Goal: Task Accomplishment & Management: Use online tool/utility

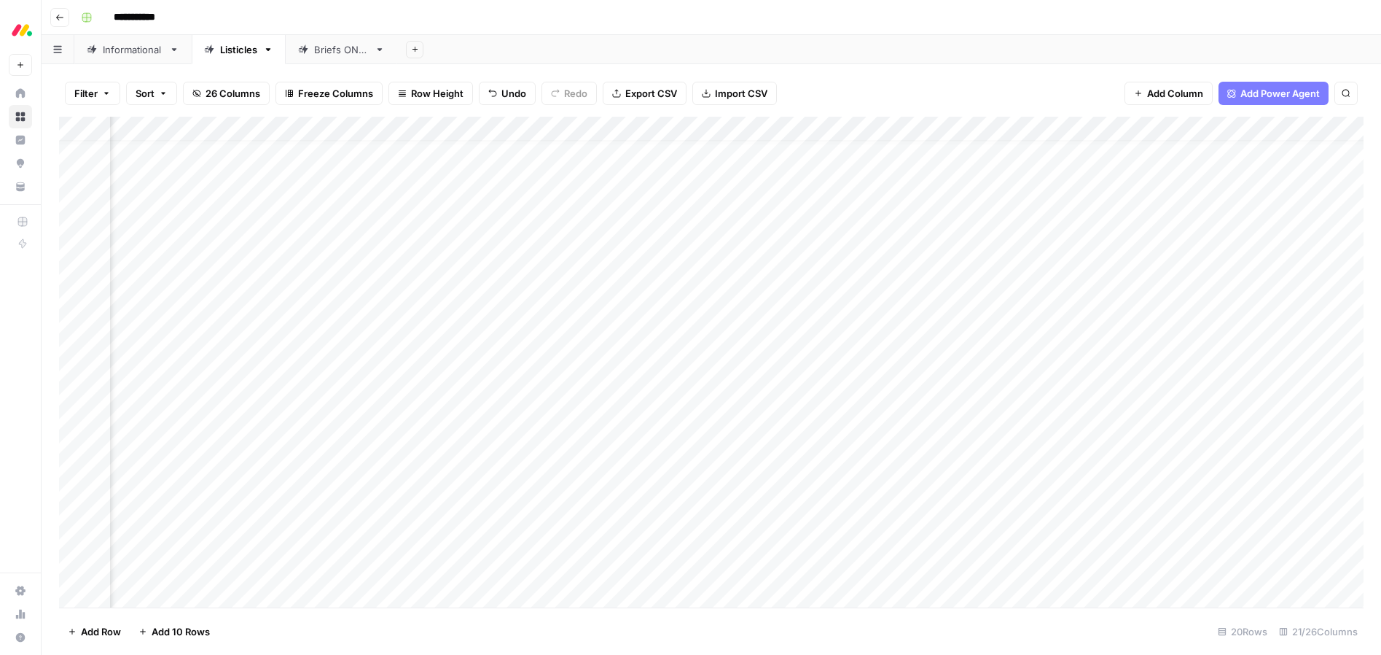
scroll to position [18, 548]
click at [1161, 480] on div "Add Column" at bounding box center [711, 362] width 1305 height 491
click at [1360, 596] on icon "close" at bounding box center [1360, 596] width 7 height 7
click at [1168, 523] on div "Add Column" at bounding box center [711, 362] width 1305 height 491
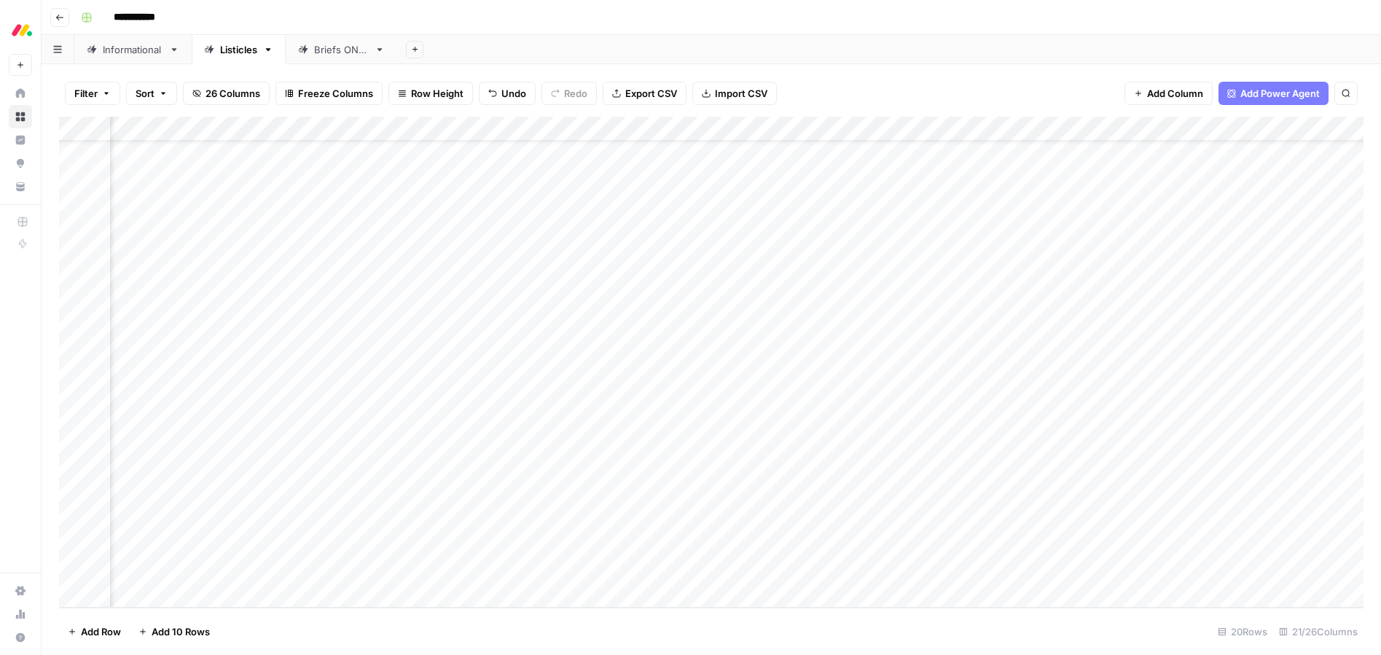
click at [1172, 545] on div "Add Column" at bounding box center [711, 362] width 1305 height 491
click at [1171, 574] on div "Add Column" at bounding box center [711, 362] width 1305 height 491
click at [1168, 386] on div "Add Column" at bounding box center [711, 362] width 1305 height 491
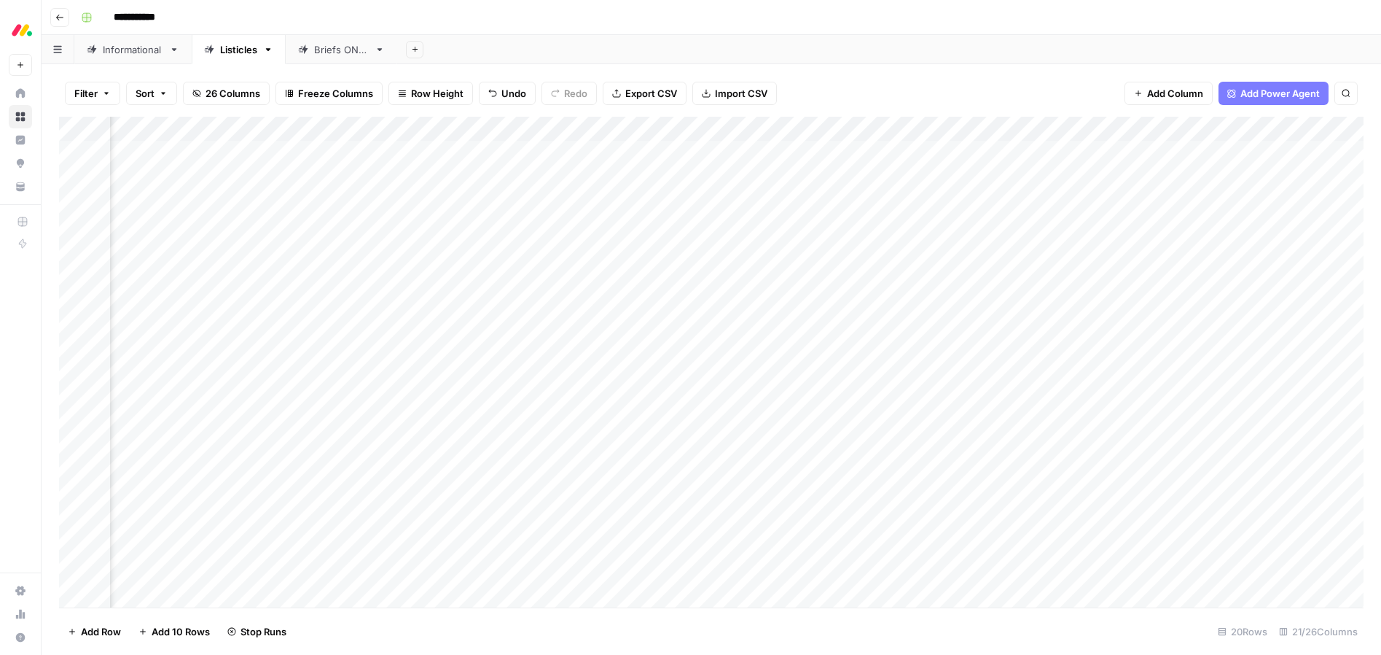
click at [1166, 327] on div "Add Column" at bounding box center [711, 362] width 1305 height 491
click at [806, 444] on div "Add Column" at bounding box center [711, 362] width 1305 height 491
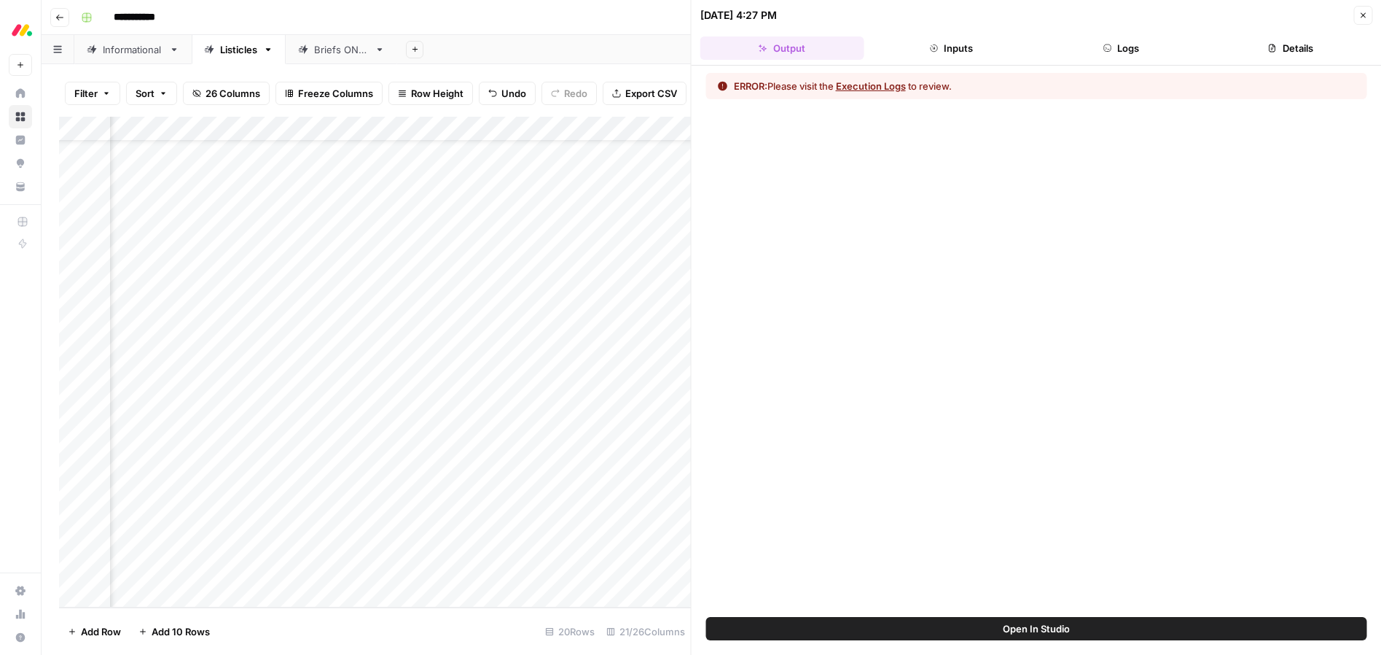
click at [870, 85] on button "Execution Logs" at bounding box center [871, 86] width 70 height 15
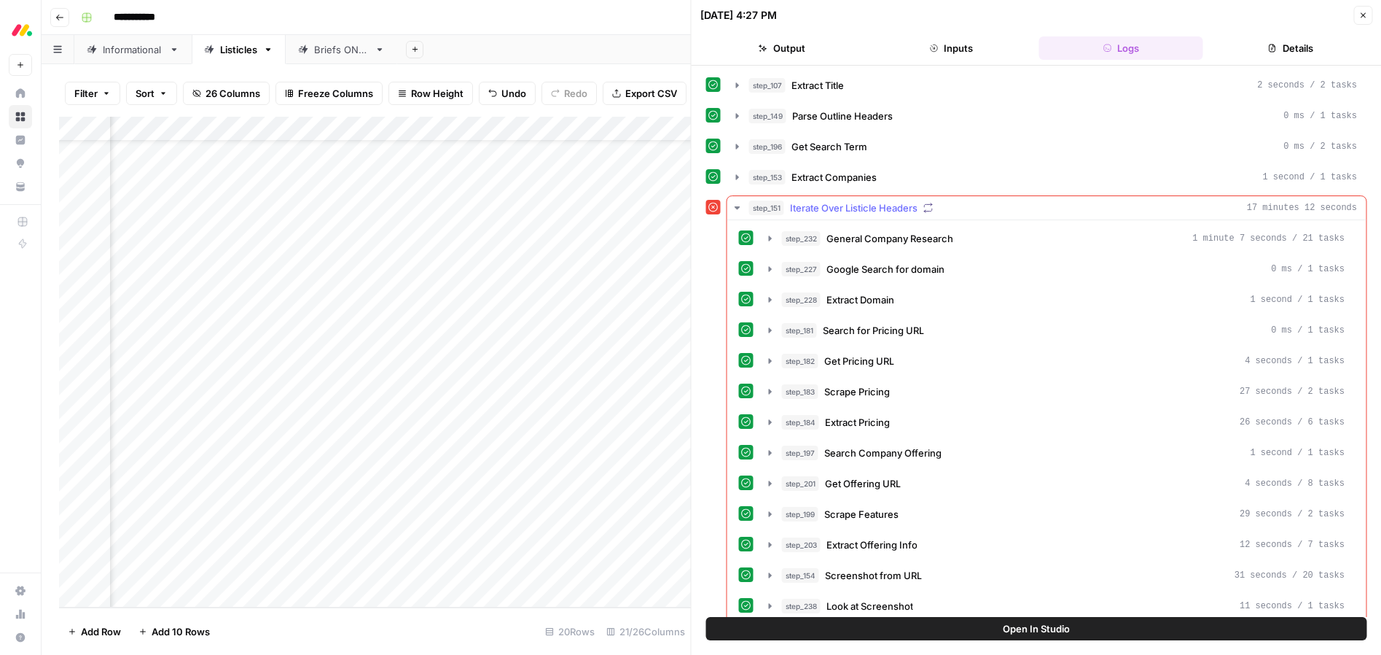
click at [977, 211] on div "step_151 Iterate Over Listicle Headers 17 minutes 12 seconds" at bounding box center [1053, 207] width 609 height 15
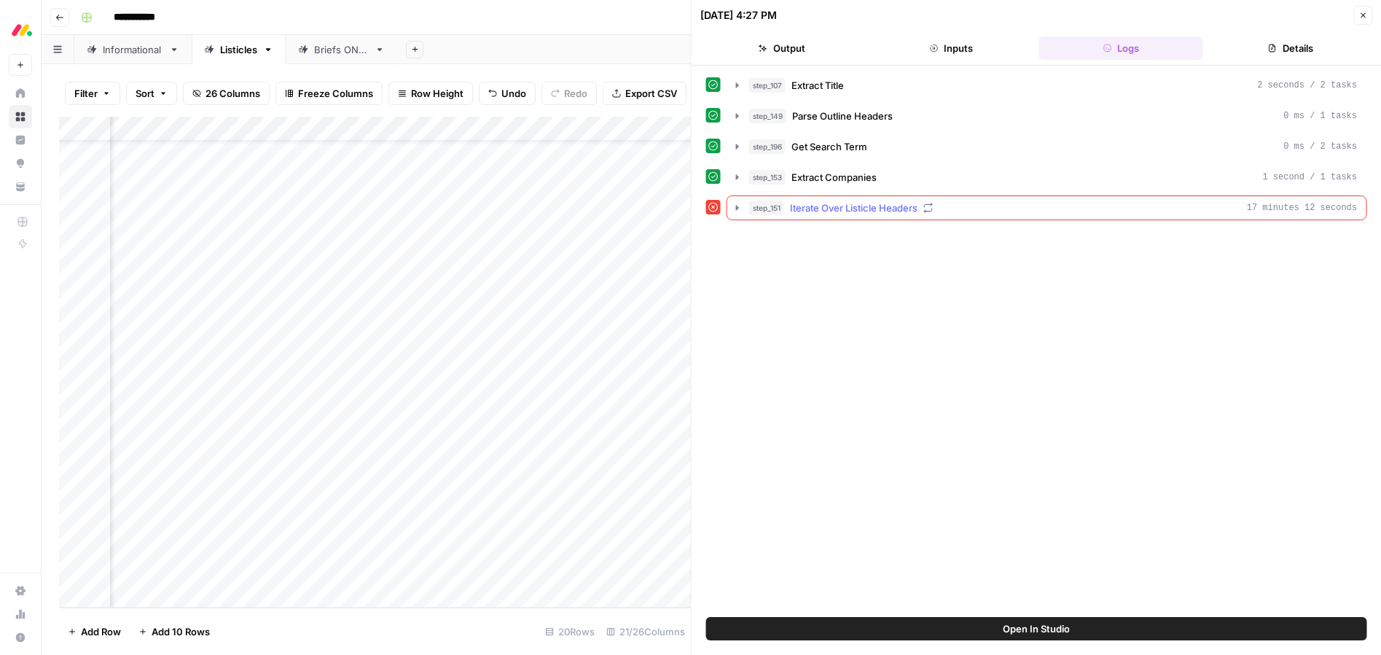
click at [977, 211] on div "step_151 Iterate Over Listicle Headers 17 minutes 12 seconds" at bounding box center [1053, 207] width 609 height 15
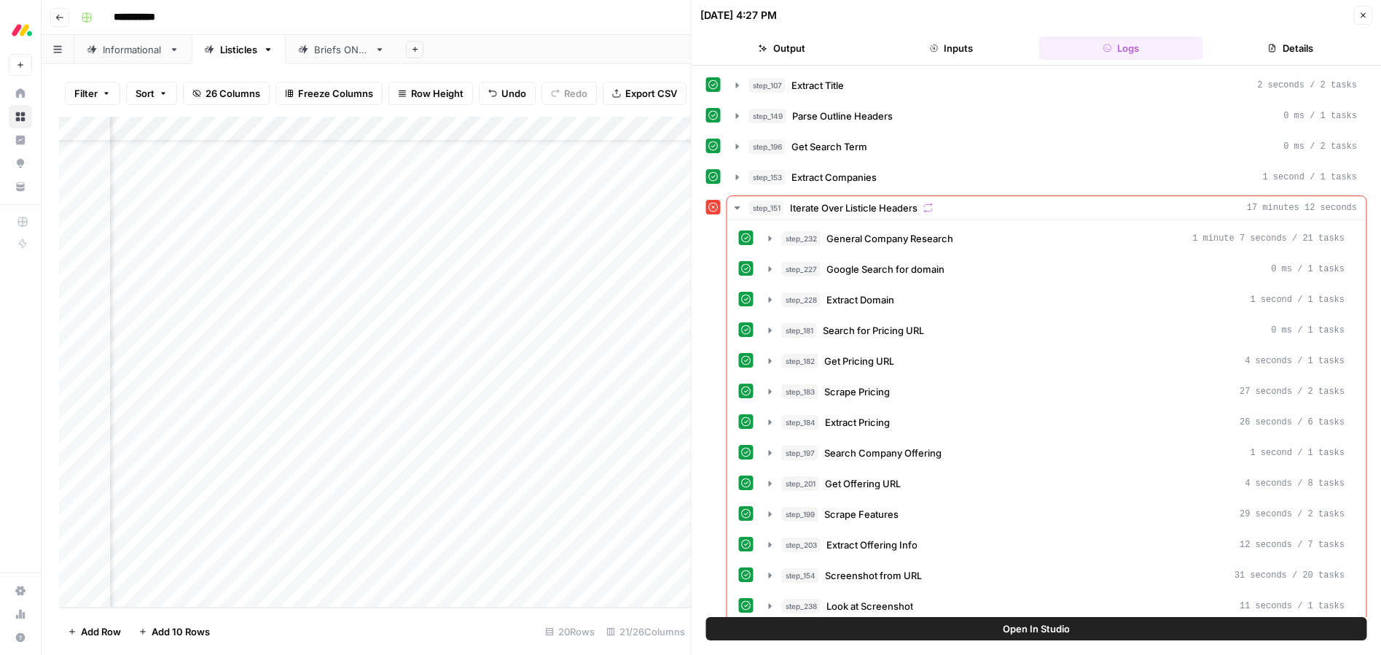
click at [1359, 15] on icon "button" at bounding box center [1363, 15] width 9 height 9
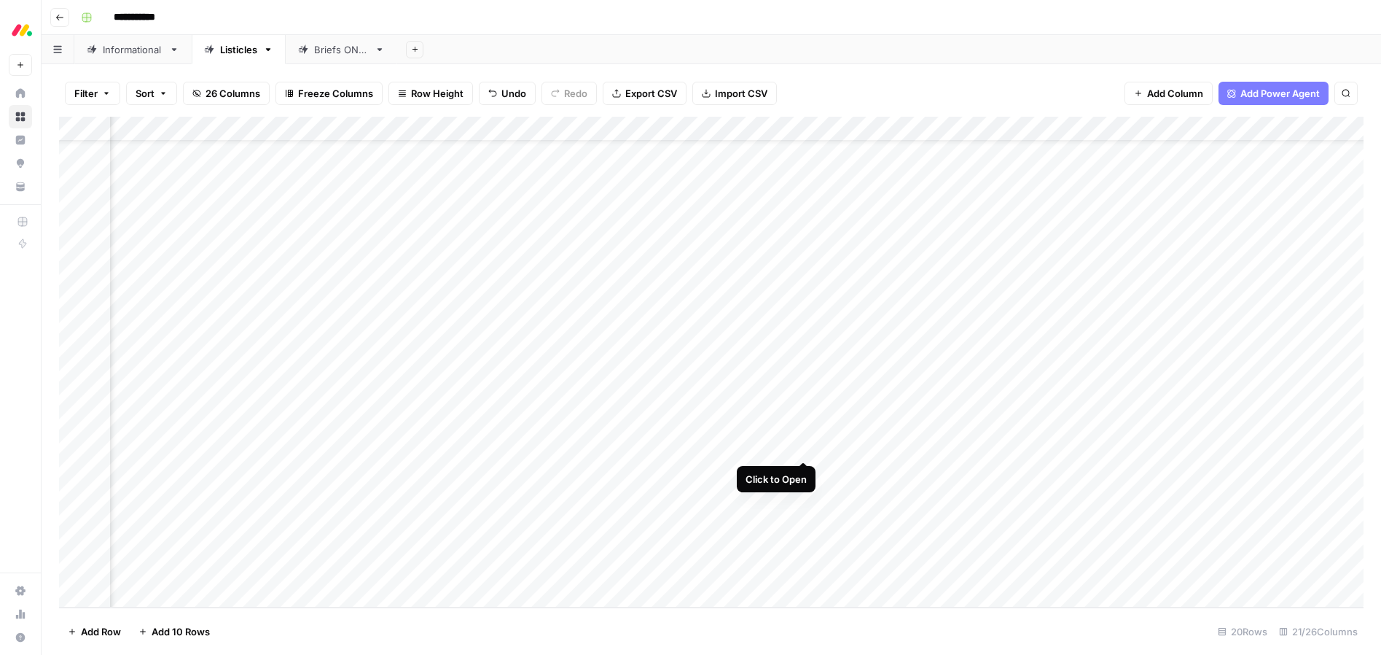
click at [805, 446] on div "Add Column" at bounding box center [711, 362] width 1305 height 491
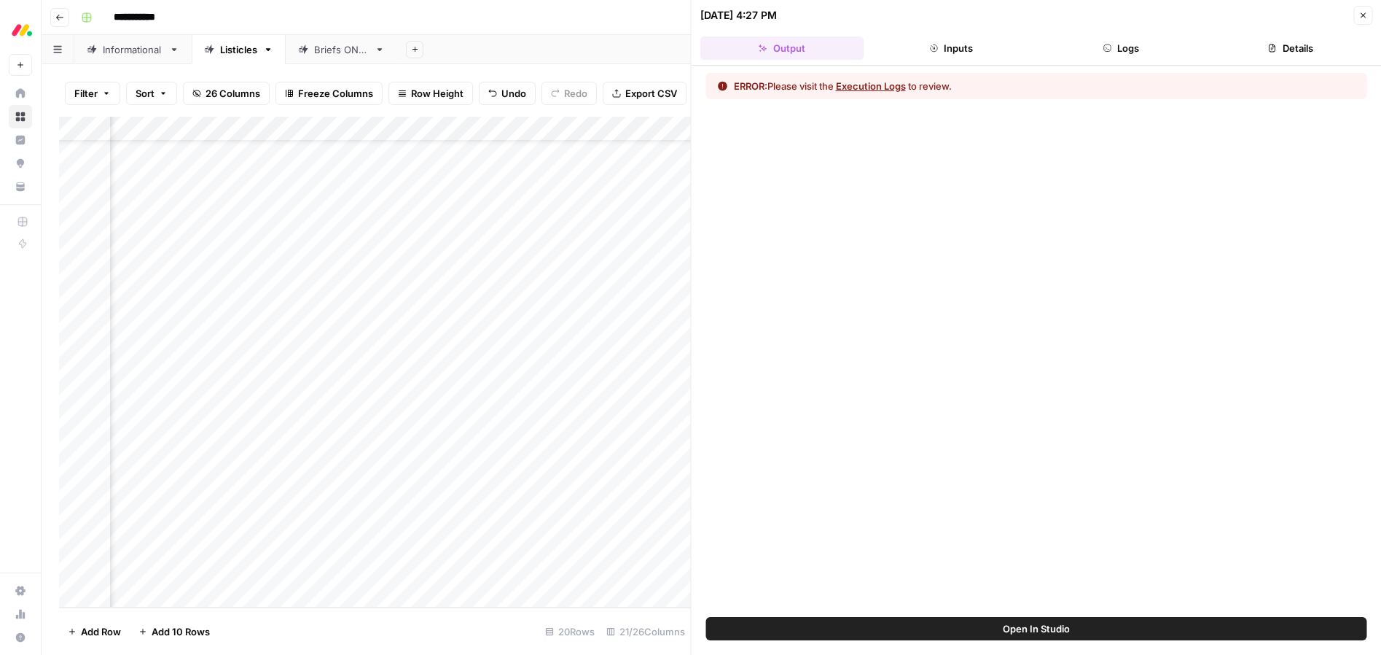
click at [882, 87] on button "Execution Logs" at bounding box center [871, 86] width 70 height 15
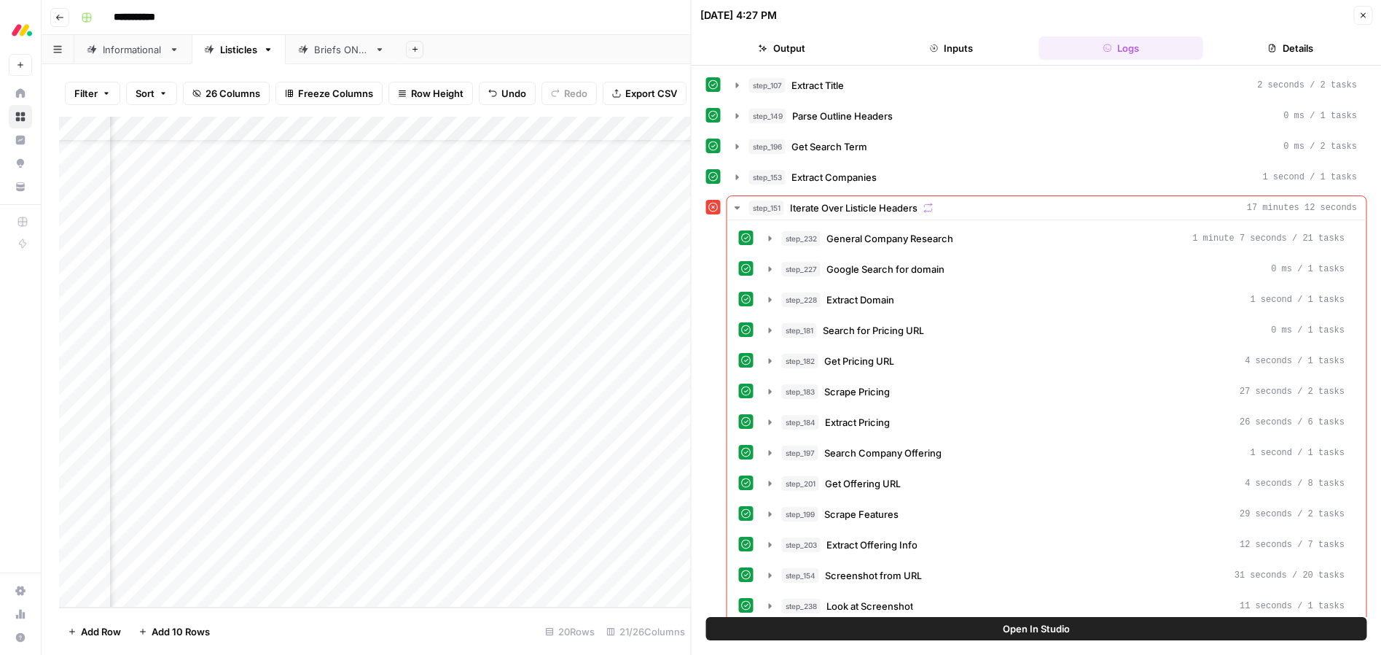
drag, startPoint x: 1359, startPoint y: 15, endPoint x: 1338, endPoint y: 36, distance: 29.9
click at [1359, 15] on icon "button" at bounding box center [1363, 15] width 9 height 9
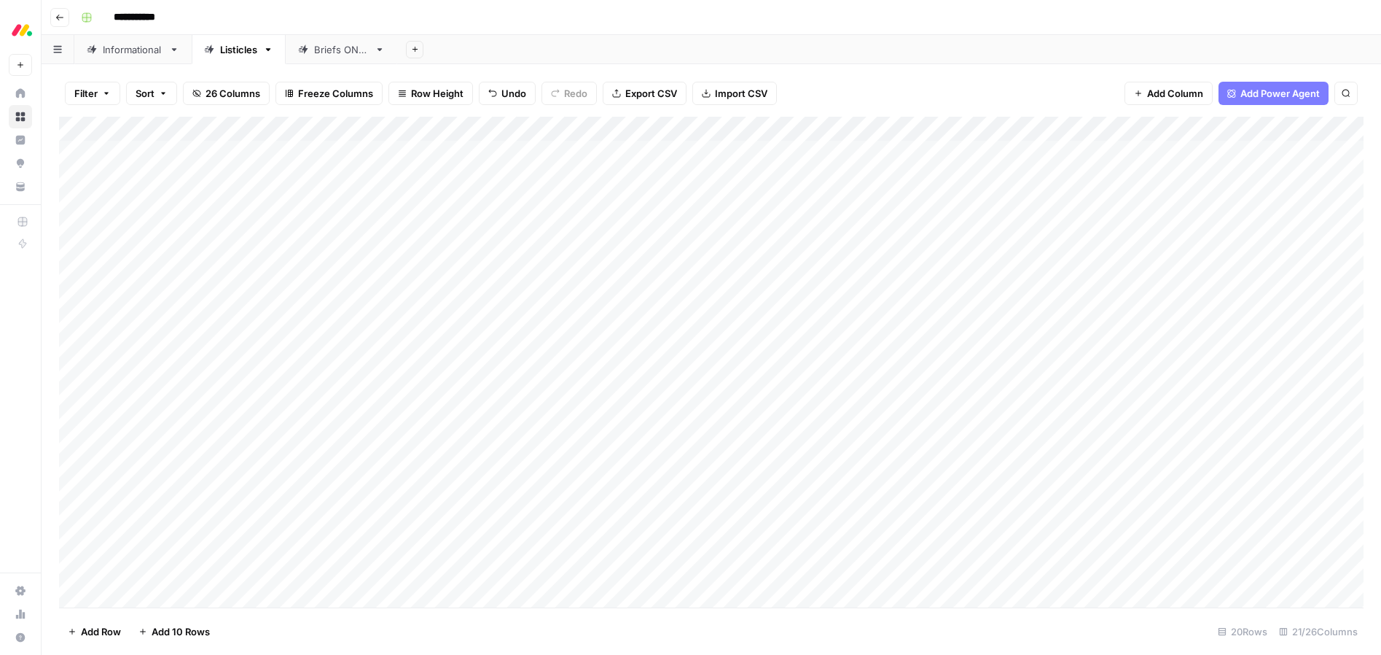
scroll to position [53, 0]
click at [136, 52] on div "Informational" at bounding box center [133, 49] width 61 height 15
click at [1211, 496] on div "Add Column" at bounding box center [711, 339] width 1305 height 445
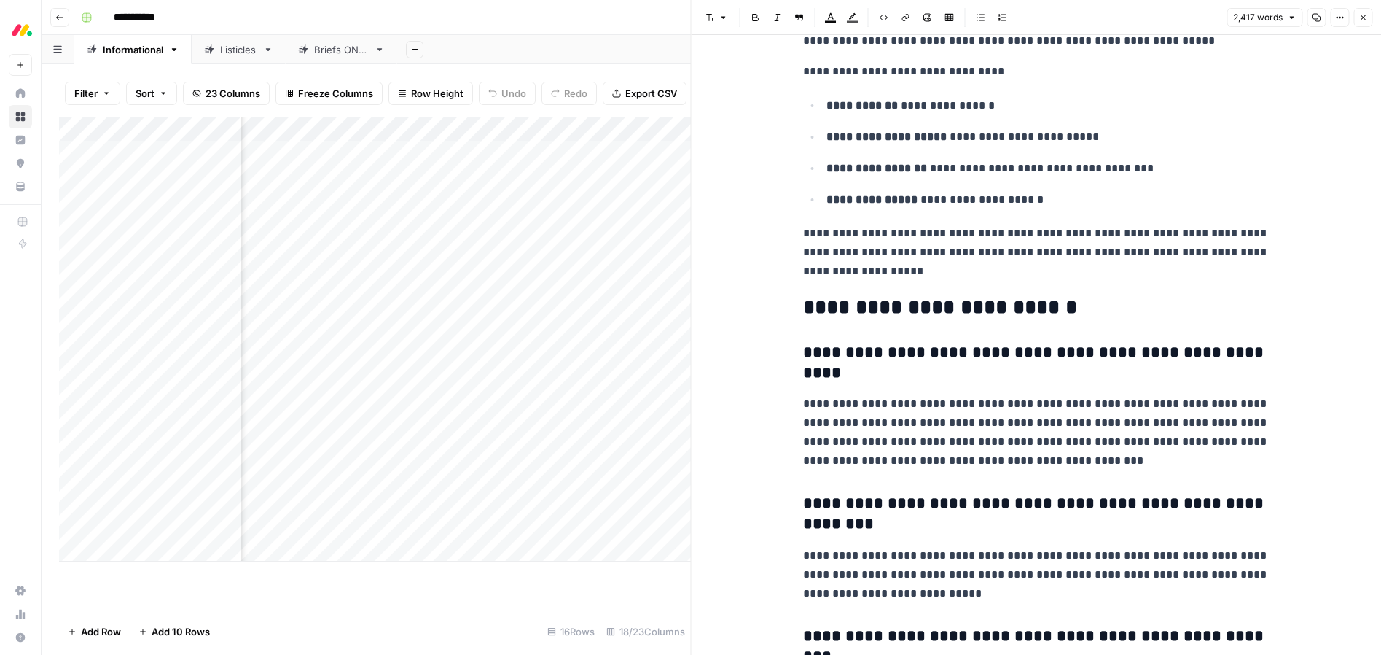
scroll to position [6927, 0]
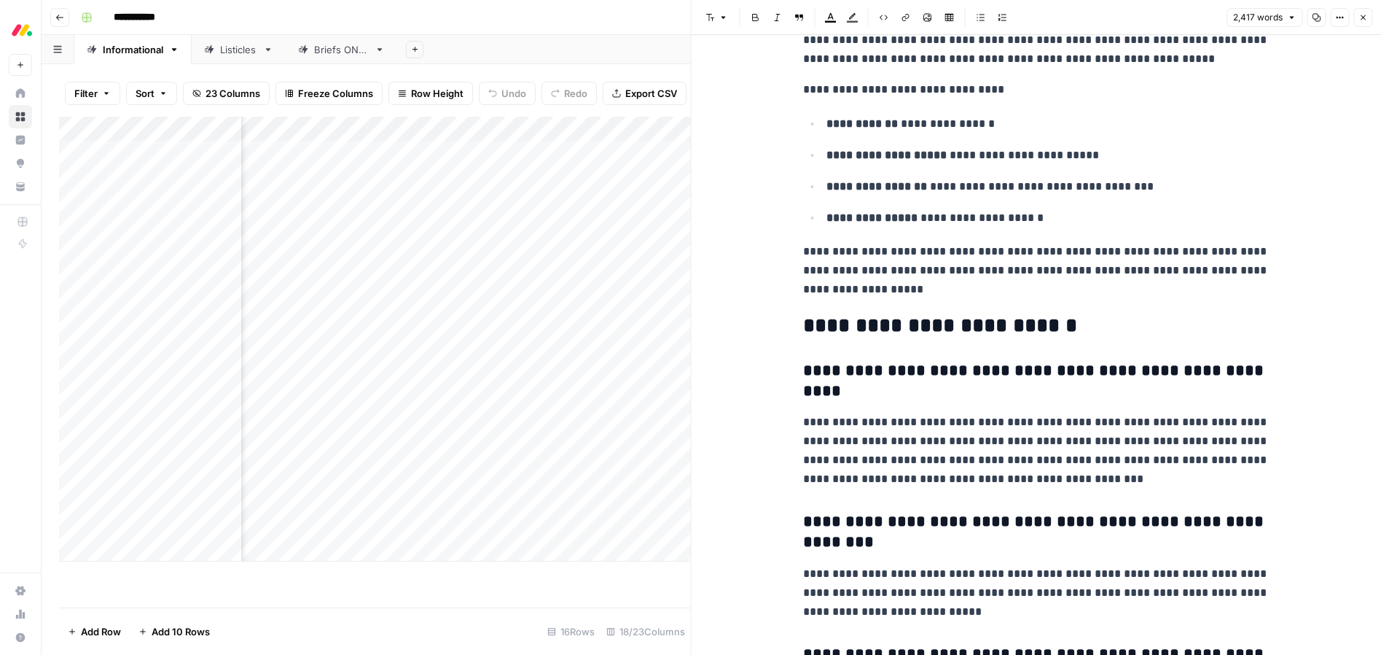
click at [1365, 16] on icon "button" at bounding box center [1363, 17] width 9 height 9
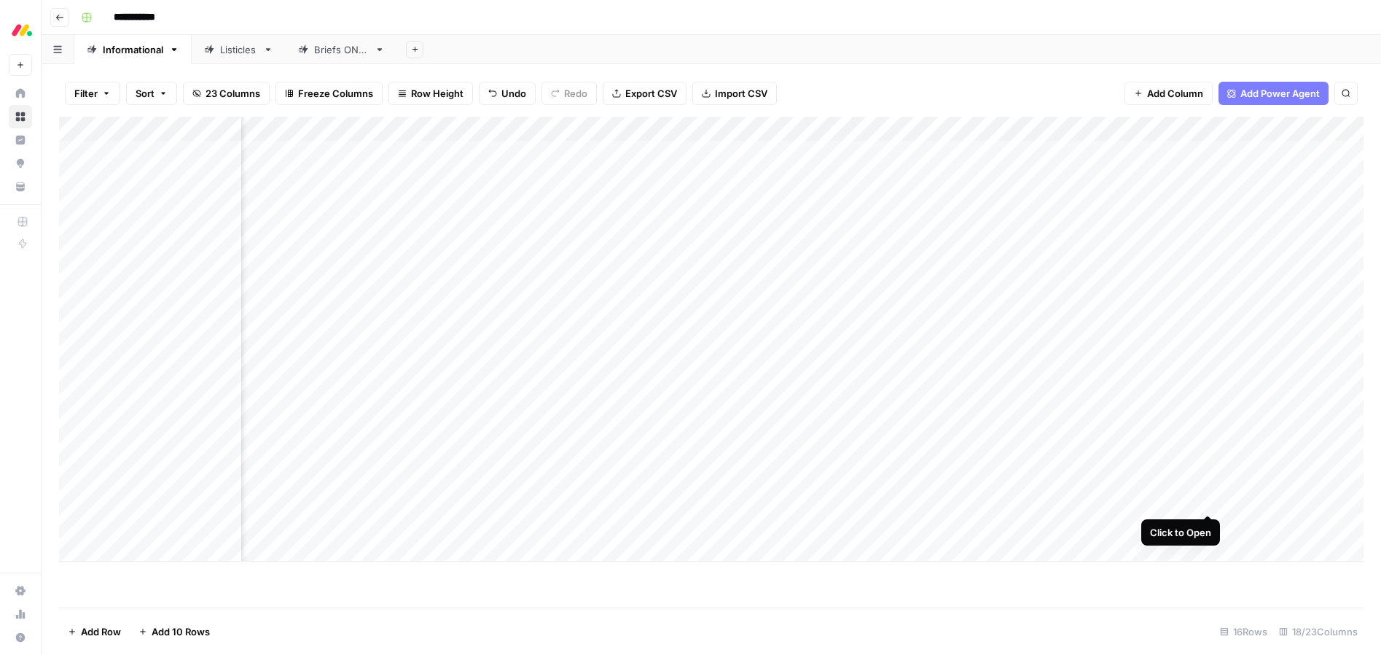
click at [1209, 497] on div "Add Column" at bounding box center [711, 339] width 1305 height 445
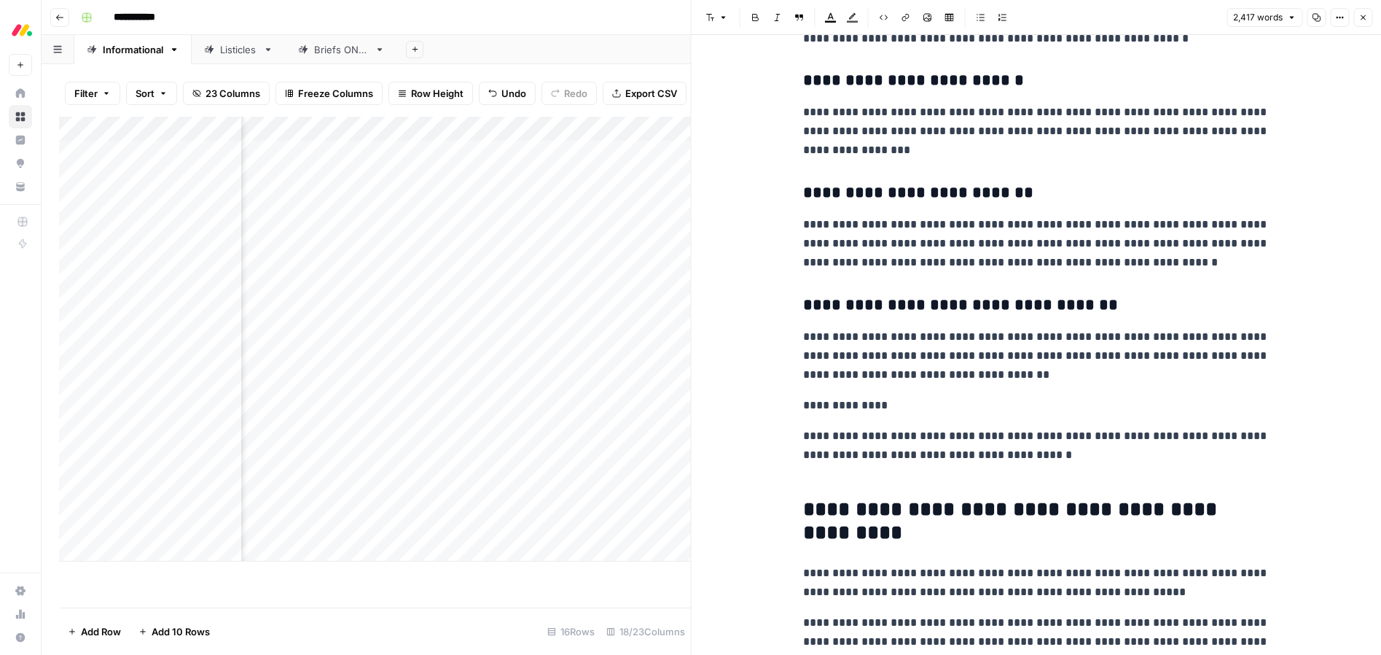
scroll to position [6338, 0]
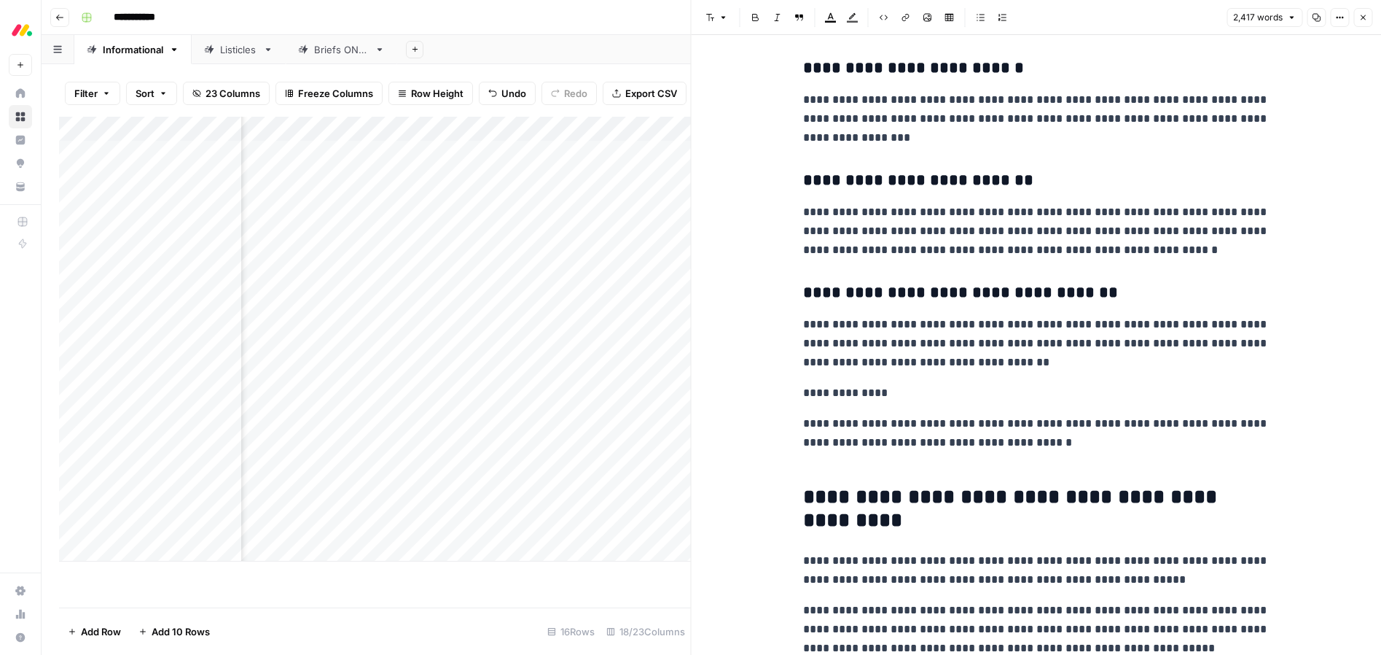
click at [1365, 17] on icon "button" at bounding box center [1363, 17] width 9 height 9
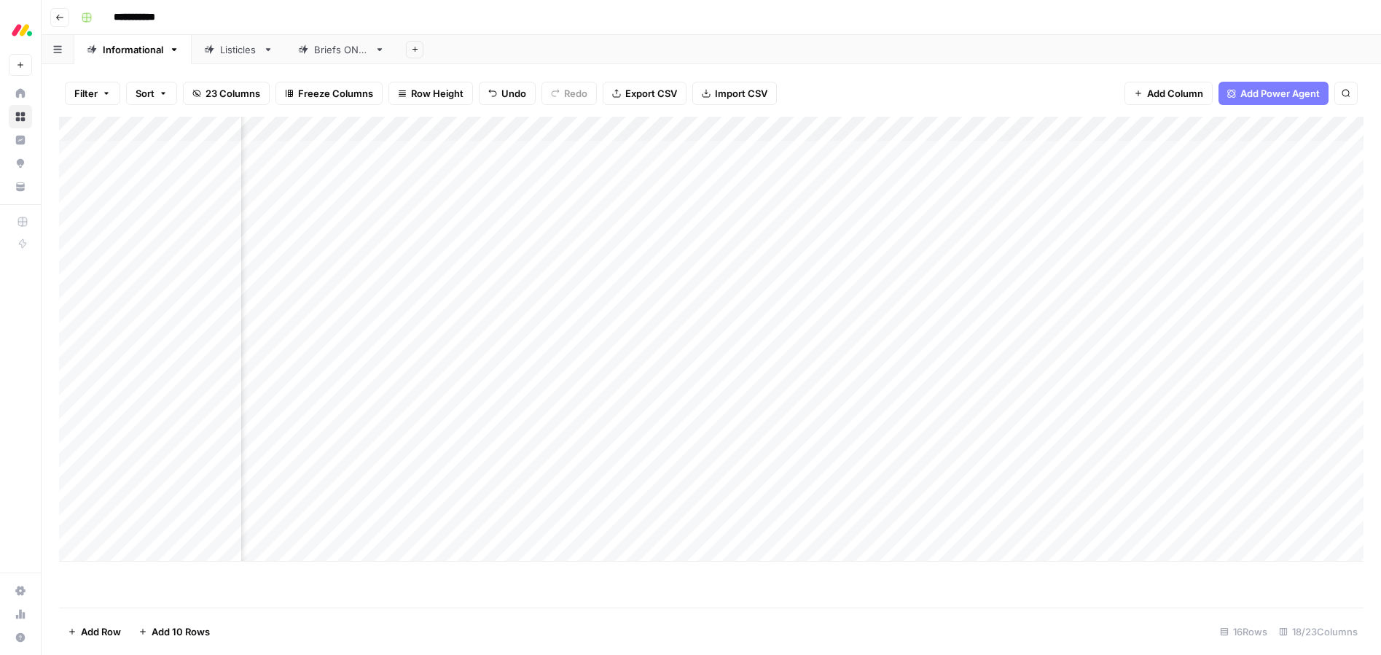
scroll to position [0, 945]
click at [1050, 522] on div "Add Column" at bounding box center [711, 339] width 1305 height 445
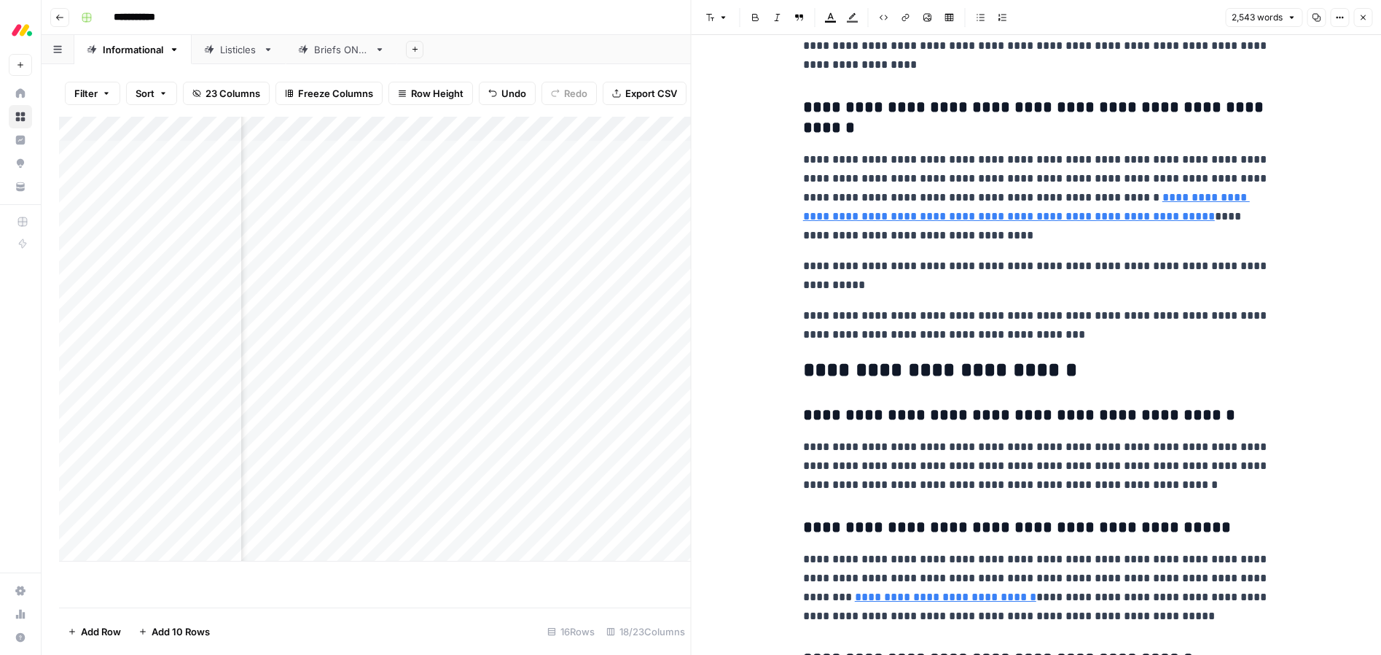
scroll to position [6831, 0]
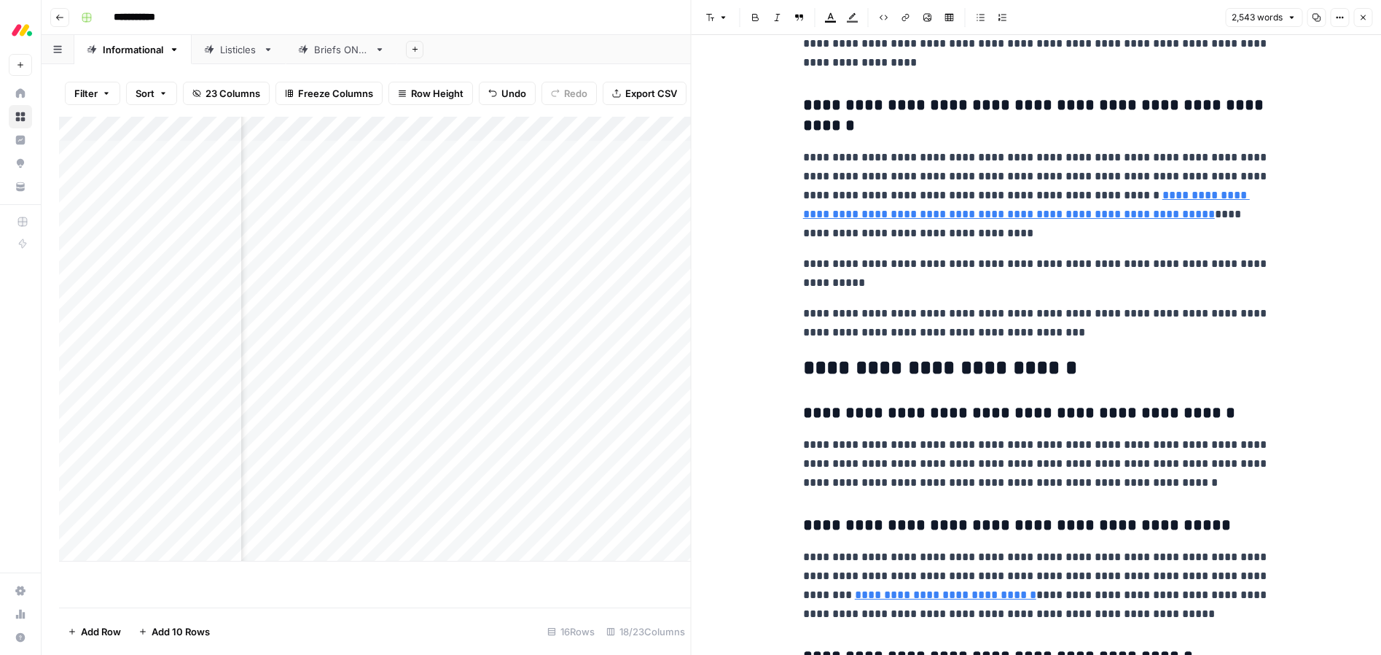
click at [1365, 17] on icon "button" at bounding box center [1363, 17] width 9 height 9
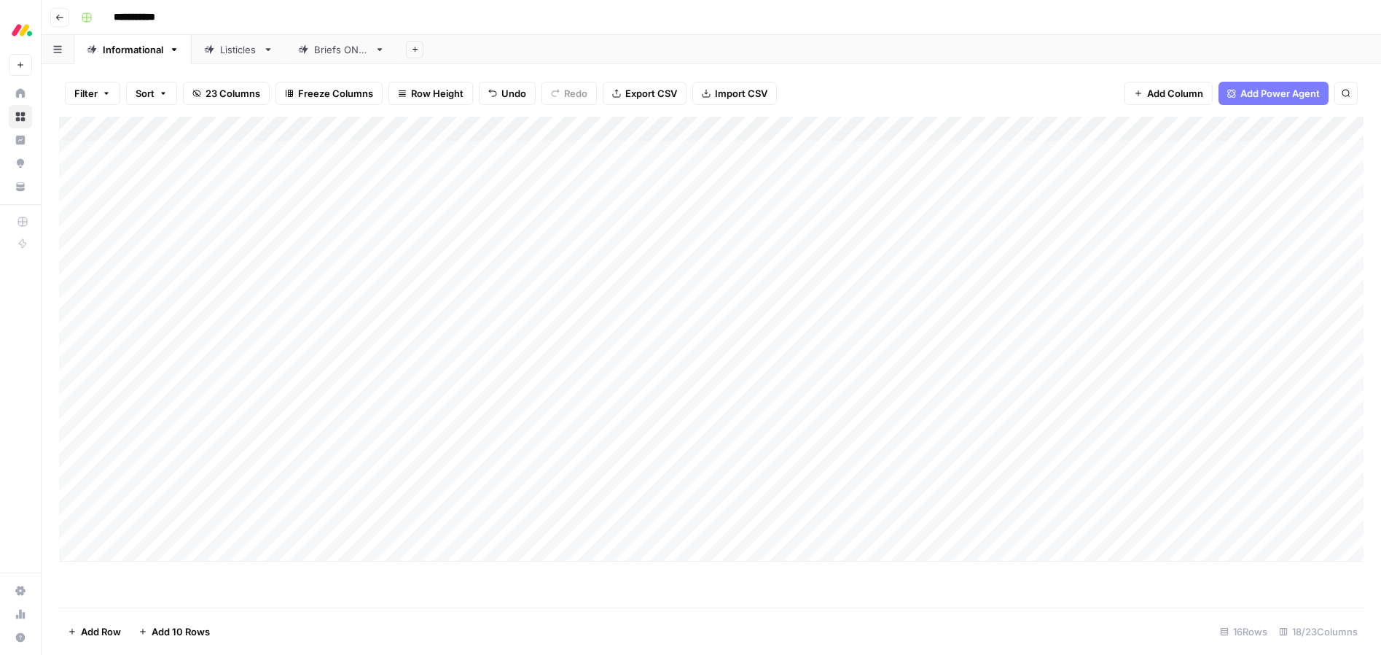
click at [528, 582] on div "Add Column" at bounding box center [711, 362] width 1305 height 491
click at [221, 53] on div "Listicles" at bounding box center [238, 49] width 37 height 15
click at [149, 50] on div "Informational" at bounding box center [133, 49] width 61 height 15
click at [74, 472] on div "Add Column" at bounding box center [711, 339] width 1305 height 445
click at [101, 634] on span "Delete 1 Row" at bounding box center [97, 631] width 58 height 15
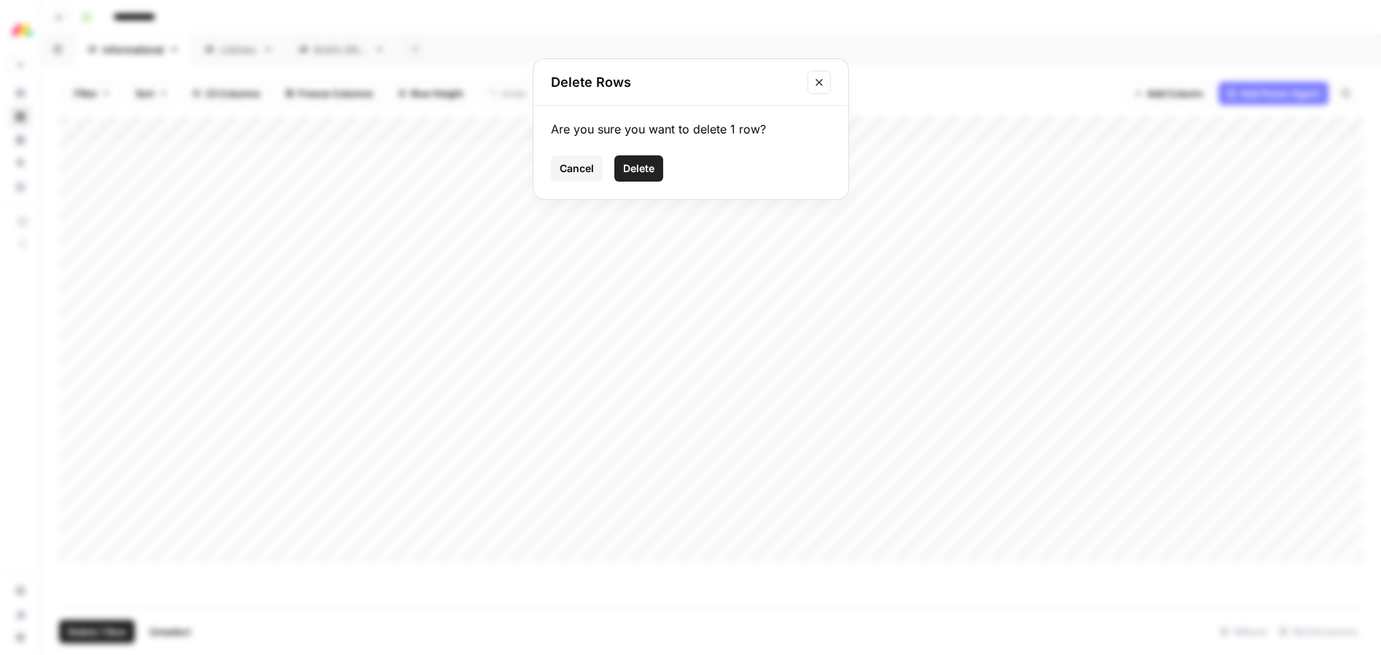
click at [652, 165] on span "Delete" at bounding box center [638, 168] width 31 height 15
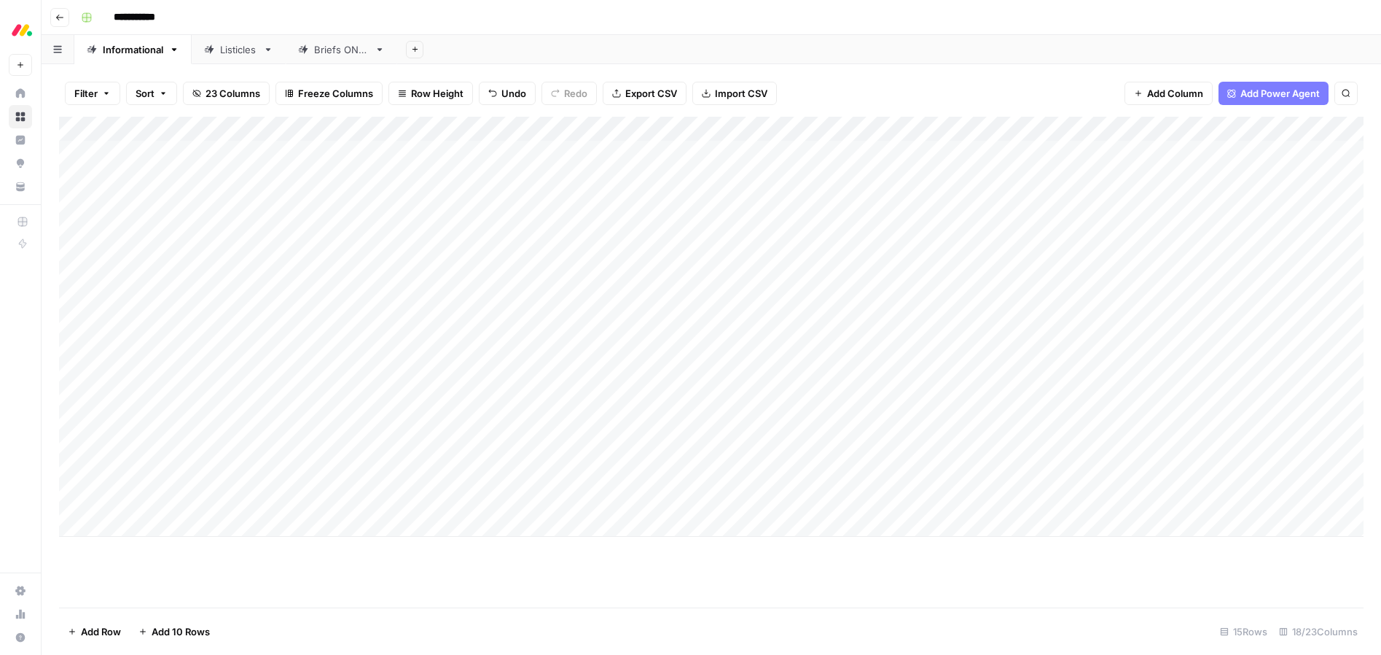
click at [219, 50] on div "Listicles" at bounding box center [230, 49] width 53 height 15
click at [881, 501] on div "Add Column" at bounding box center [711, 351] width 1305 height 469
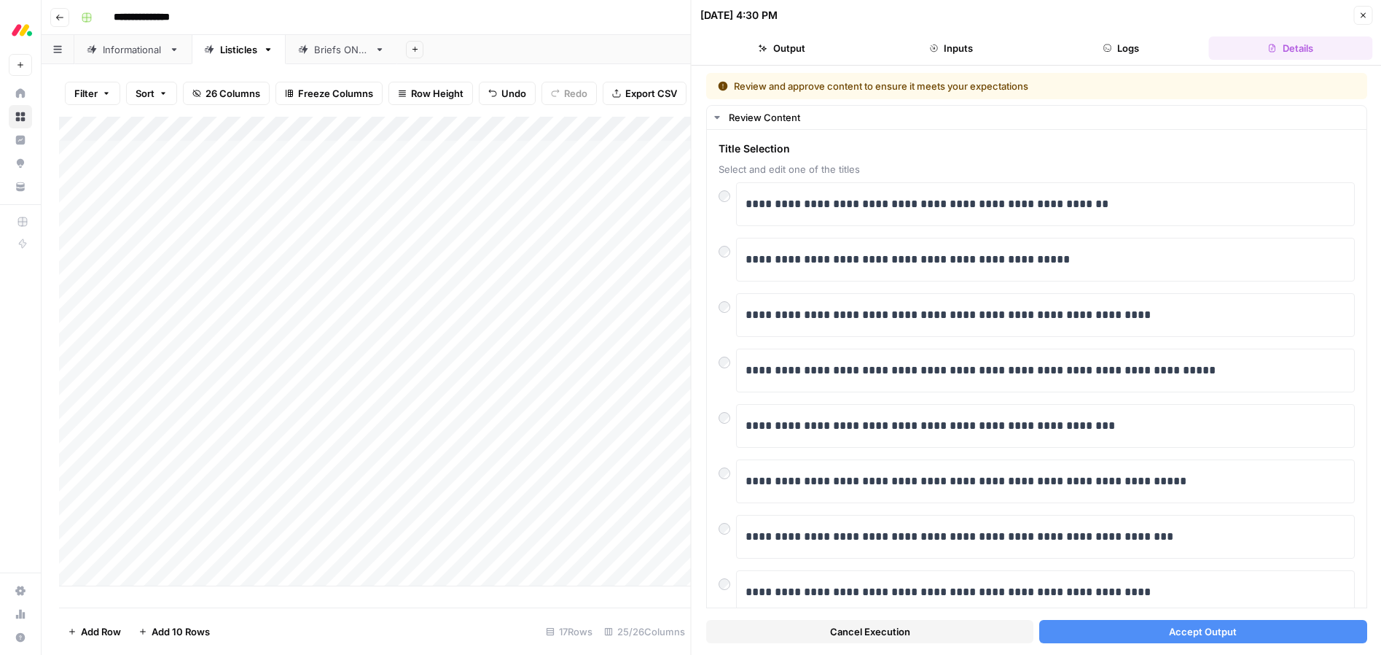
click at [1220, 635] on span "Accept Output" at bounding box center [1203, 631] width 68 height 15
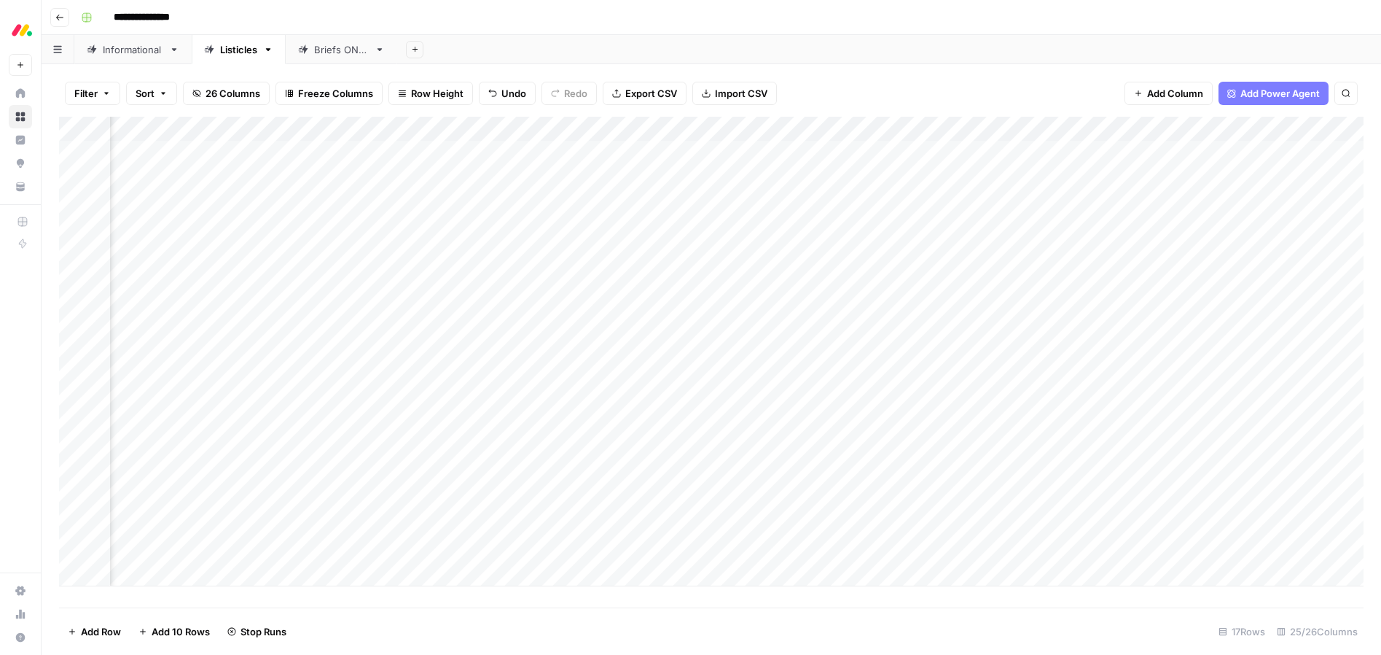
scroll to position [0, 697]
click at [1193, 226] on div "Add Column" at bounding box center [711, 351] width 1305 height 469
click at [1012, 254] on div "Add Column" at bounding box center [711, 351] width 1305 height 469
click at [1004, 275] on div "Add Column" at bounding box center [711, 351] width 1305 height 469
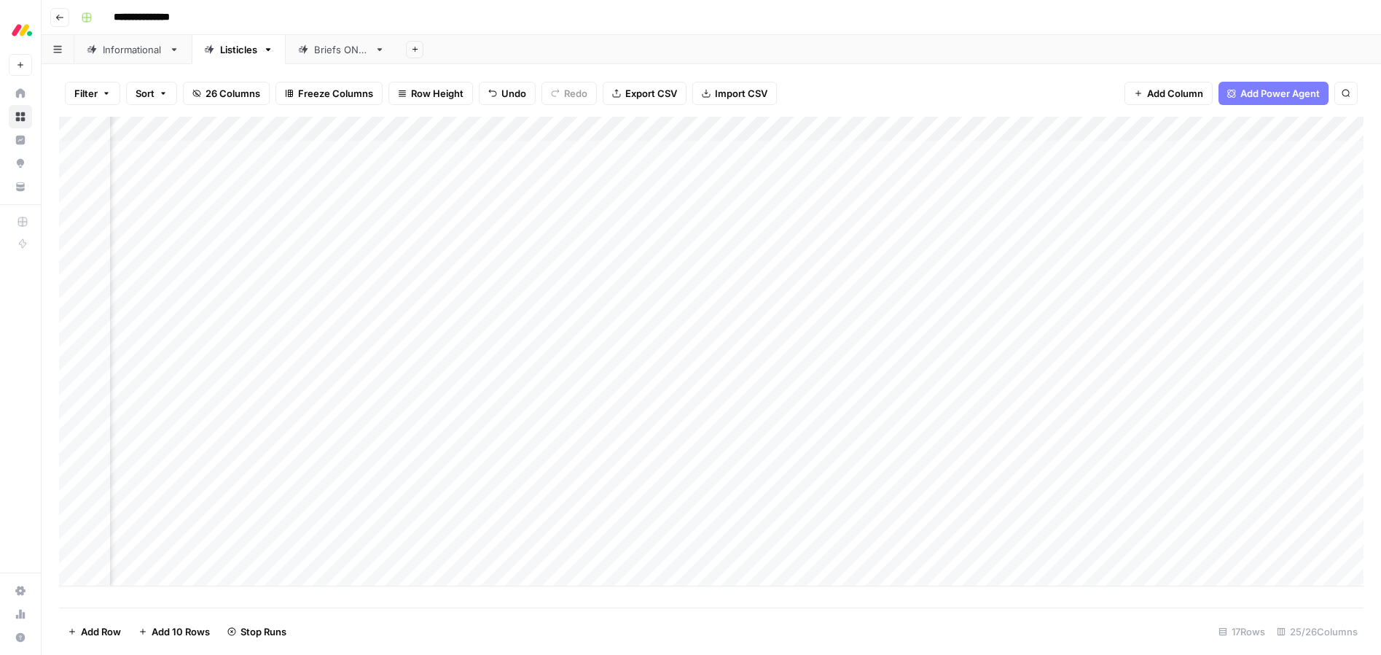
click at [1006, 300] on div "Add Column" at bounding box center [711, 351] width 1305 height 469
click at [1006, 327] on div "Add Column" at bounding box center [711, 351] width 1305 height 469
click at [1002, 353] on div "Add Column" at bounding box center [711, 351] width 1305 height 469
click at [1006, 373] on div "Add Column" at bounding box center [711, 351] width 1305 height 469
click at [1004, 399] on div "Add Column" at bounding box center [711, 351] width 1305 height 469
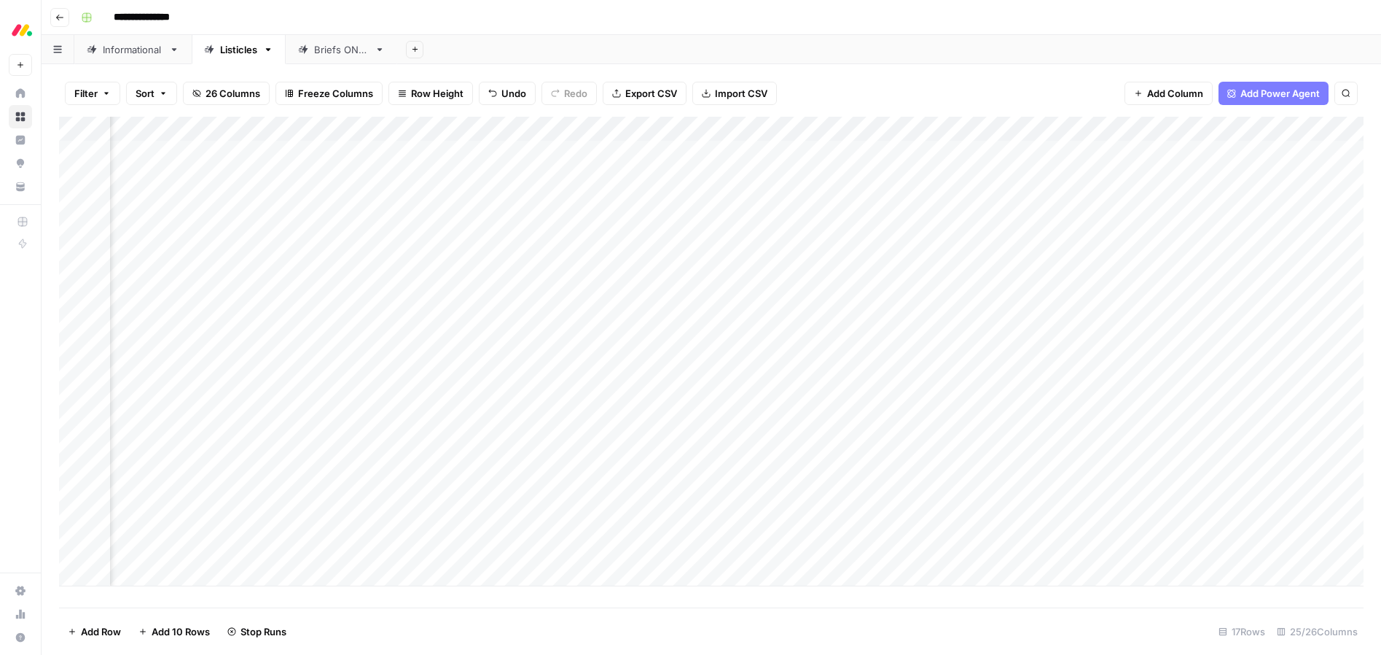
click at [1004, 427] on div "Add Column" at bounding box center [711, 351] width 1305 height 469
click at [1008, 452] on div "Add Column" at bounding box center [711, 351] width 1305 height 469
click at [1004, 475] on div "Add Column" at bounding box center [711, 351] width 1305 height 469
click at [1005, 500] on div "Add Column" at bounding box center [711, 351] width 1305 height 469
click at [1007, 527] on div "Add Column" at bounding box center [711, 351] width 1305 height 469
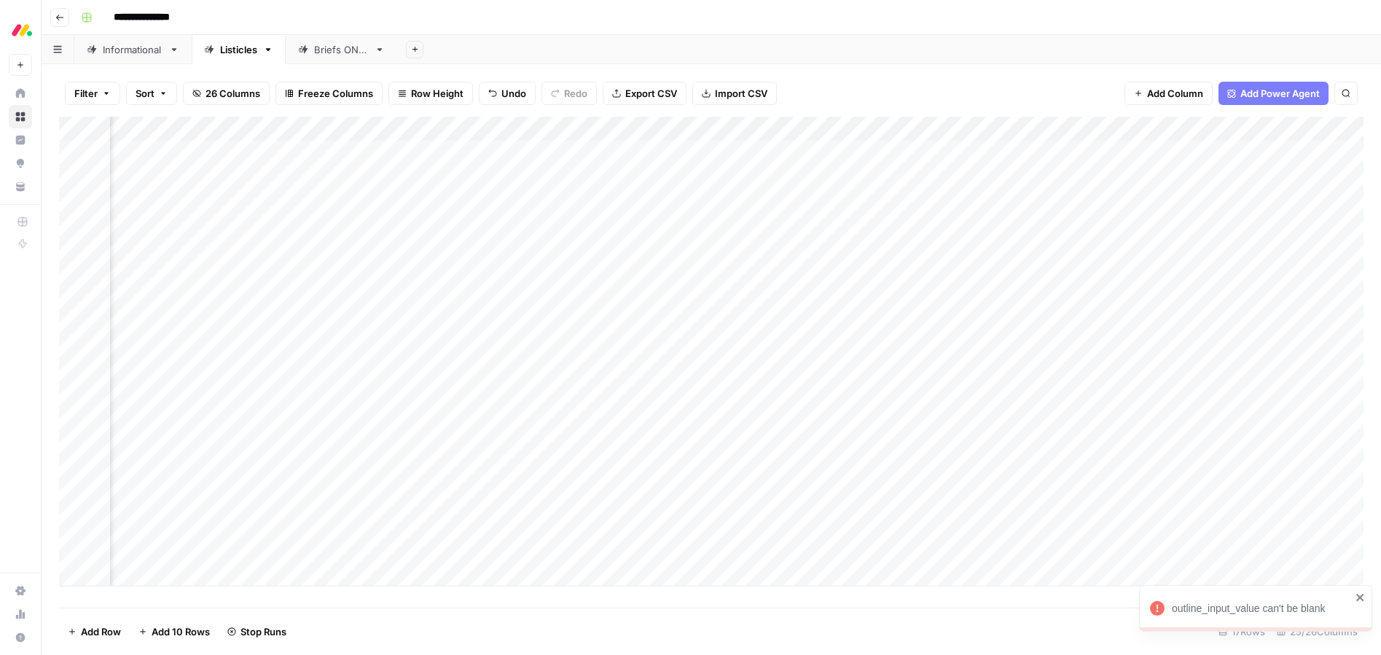
click at [1005, 548] on div "Add Column" at bounding box center [711, 351] width 1305 height 469
click at [864, 199] on div "Add Column" at bounding box center [711, 351] width 1305 height 469
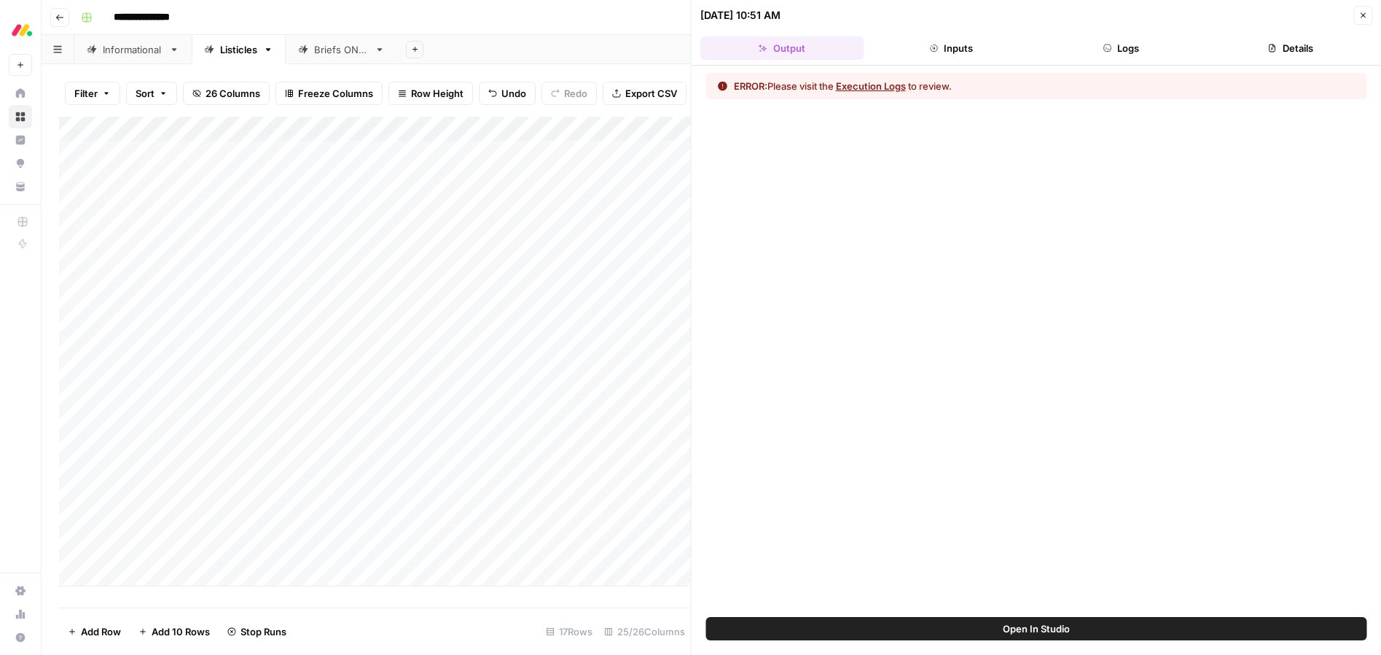
click at [874, 86] on button "Execution Logs" at bounding box center [871, 86] width 70 height 15
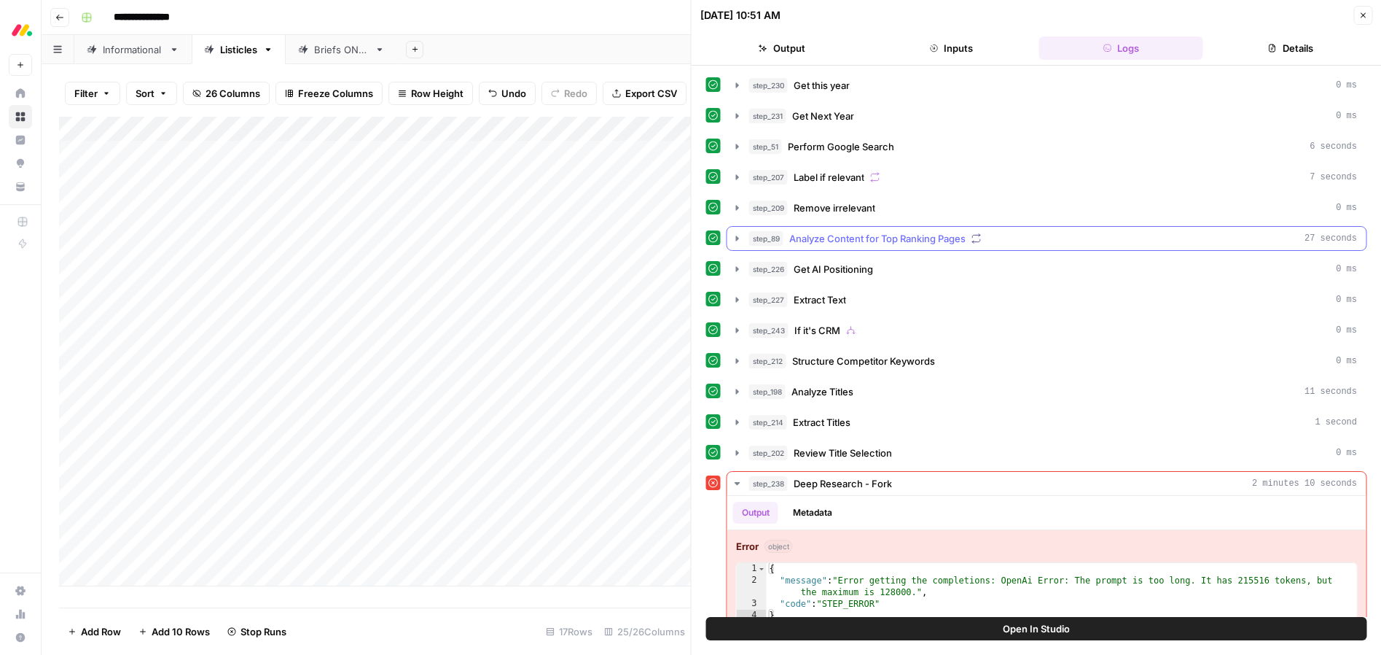
scroll to position [20, 0]
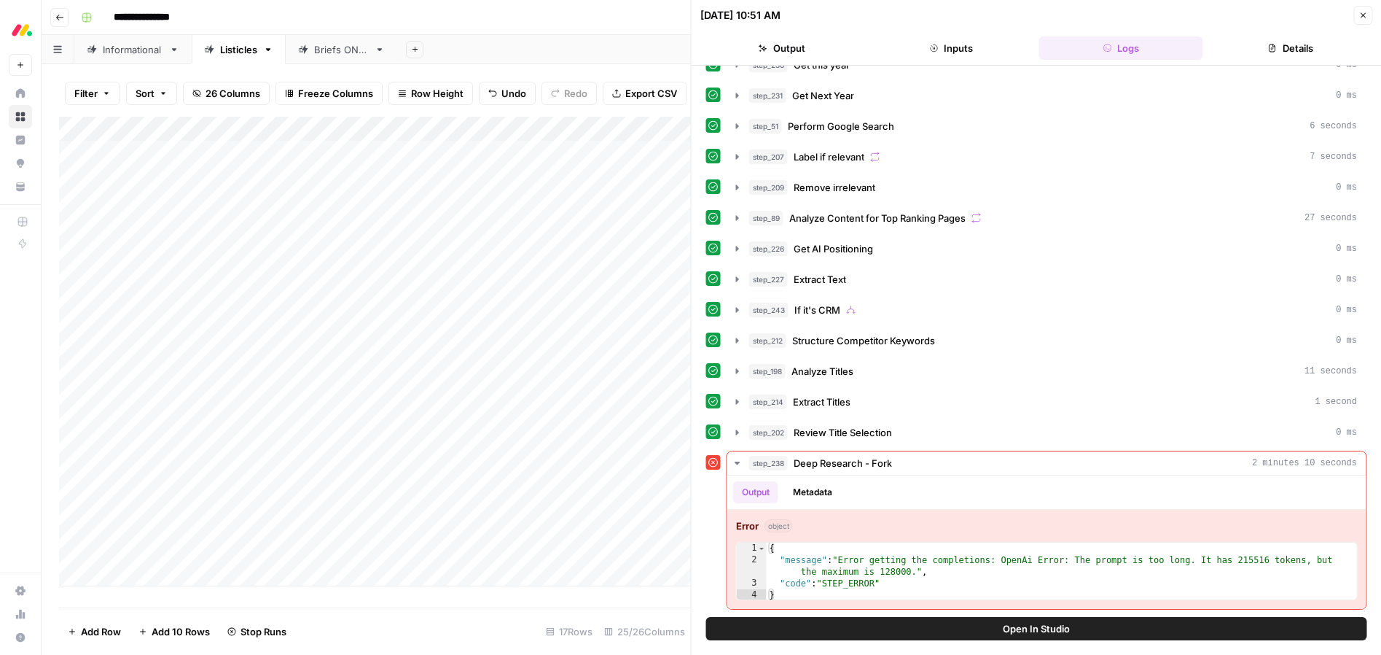
click at [1368, 14] on button "Close" at bounding box center [1363, 15] width 19 height 19
